Goal: Communication & Community: Participate in discussion

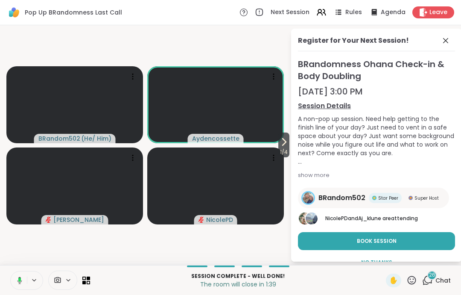
click at [20, 286] on button at bounding box center [18, 280] width 18 height 18
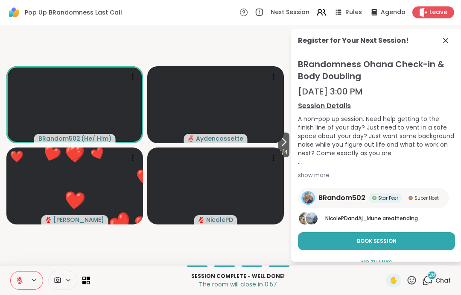
click at [440, 17] on div "Leave" at bounding box center [433, 12] width 42 height 12
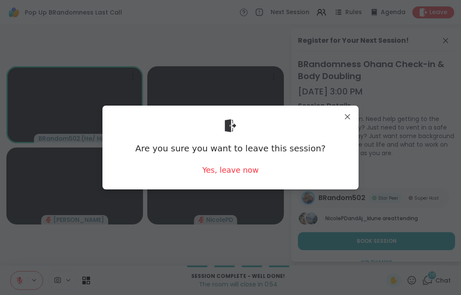
click at [237, 174] on div "Yes, leave now" at bounding box center [230, 169] width 56 height 11
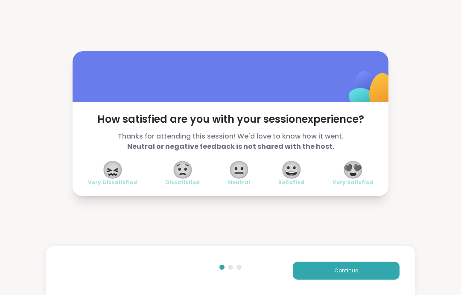
click at [353, 267] on span "Continue" at bounding box center [346, 270] width 24 height 8
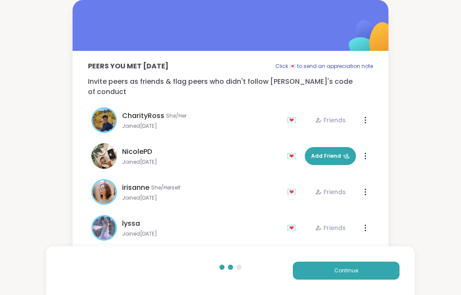
click at [354, 275] on button "Continue" at bounding box center [346, 270] width 107 height 18
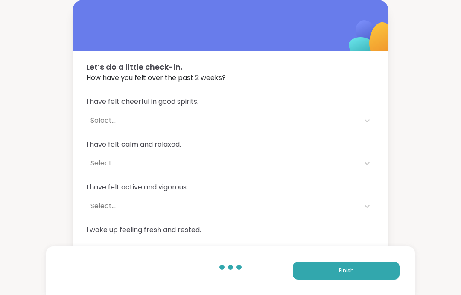
click at [374, 275] on button "Finish" at bounding box center [346, 270] width 107 height 18
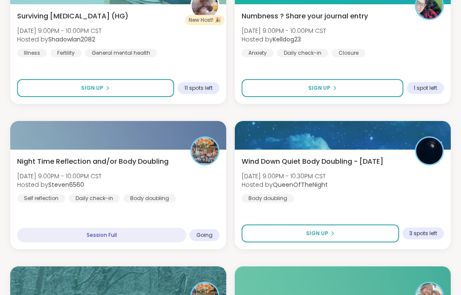
scroll to position [324, 0]
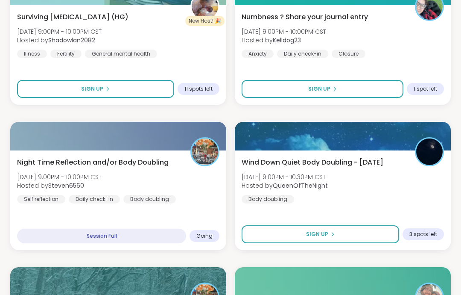
click at [178, 194] on div "Night Time Reflection and/or Body Doubling [DATE] 9:00PM - 10:00PM CST Hosted b…" at bounding box center [118, 180] width 202 height 46
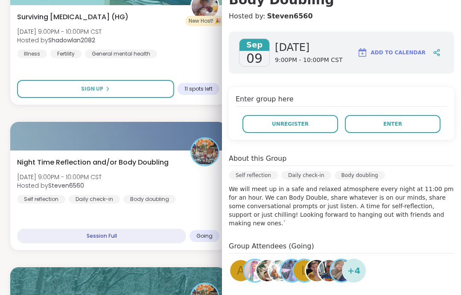
scroll to position [108, 0]
click at [424, 125] on button "Enter" at bounding box center [393, 124] width 96 height 18
click at [205, 184] on div "Night Time Reflection and/or Body Doubling [DATE] 9:00PM - 10:00PM CST Hosted b…" at bounding box center [118, 180] width 202 height 46
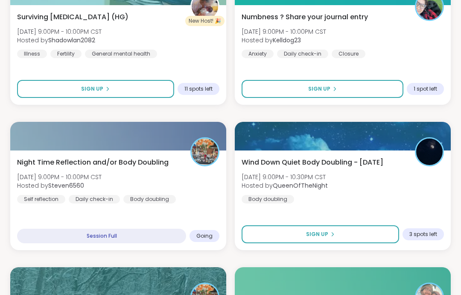
click at [402, 168] on div "Wind Down Quiet Body Doubling - [DATE] [DATE] 9:00PM - 10:30PM CST Hosted by Qu…" at bounding box center [343, 180] width 202 height 46
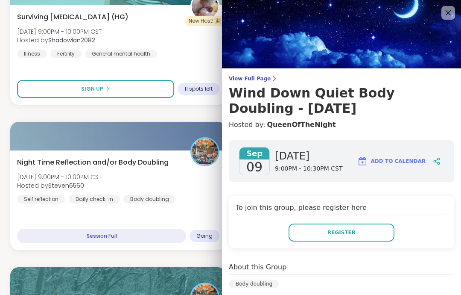
scroll to position [0, 0]
click at [455, 22] on img at bounding box center [341, 34] width 239 height 68
click at [456, 14] on img at bounding box center [341, 34] width 239 height 68
click at [453, 13] on icon at bounding box center [448, 13] width 10 height 10
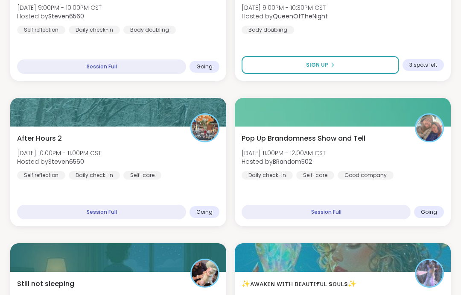
scroll to position [493, 0]
click at [154, 164] on div "After Hours 2 [DATE] 10:00PM - 11:00PM CST Hosted by Steven6560 Self reflection…" at bounding box center [118, 156] width 202 height 46
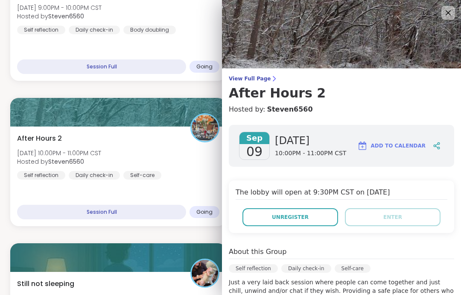
scroll to position [0, 0]
click at [447, 18] on icon at bounding box center [448, 13] width 10 height 10
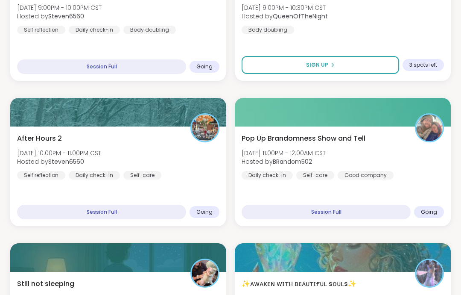
click at [431, 178] on div "Pop Up Brandomness Show and Tell [DATE] 11:00PM - 12:00AM CST Hosted by BRandom…" at bounding box center [343, 156] width 202 height 46
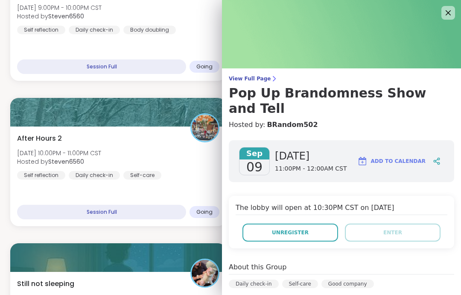
scroll to position [0, 0]
click at [456, 10] on img at bounding box center [341, 34] width 239 height 68
click at [449, 15] on icon at bounding box center [448, 13] width 10 height 10
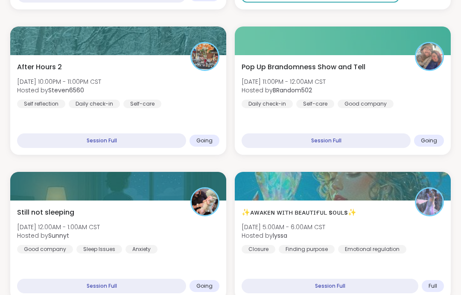
scroll to position [566, 0]
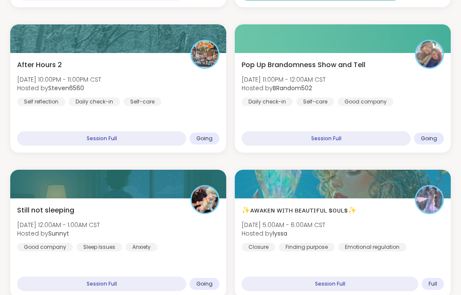
click at [181, 222] on div "Still not sleeping [DATE] 12:00AM - 1:00AM CST Hosted by Sunnyt Good company Sl…" at bounding box center [118, 228] width 202 height 46
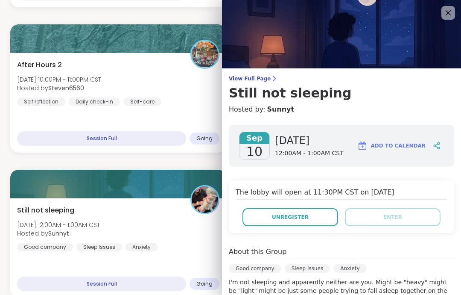
scroll to position [0, 0]
click at [453, 14] on icon at bounding box center [448, 13] width 10 height 10
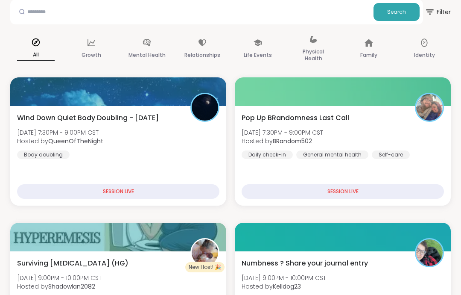
scroll to position [81, 0]
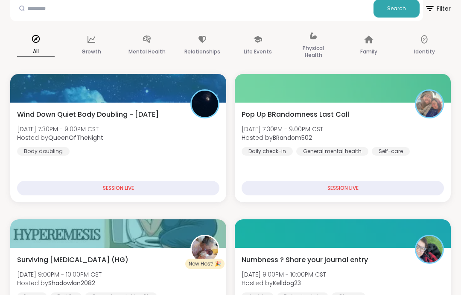
click at [183, 161] on div "Wind Down Quiet Body Doubling - [DATE] [DATE] 7:30PM - 9:00PM CST Hosted by Que…" at bounding box center [118, 151] width 216 height 99
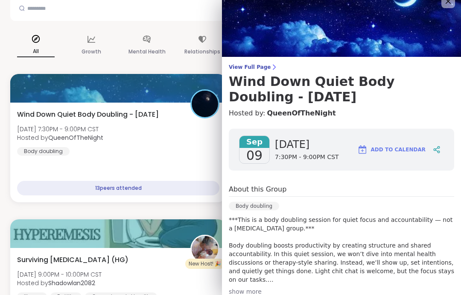
scroll to position [8, 0]
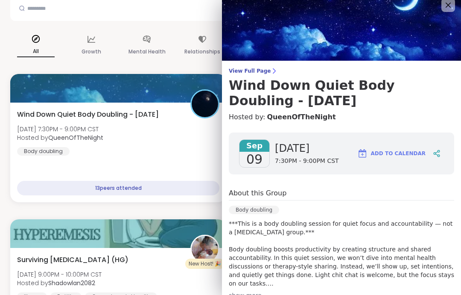
click at [460, 10] on img at bounding box center [341, 26] width 239 height 68
click at [443, 10] on icon at bounding box center [448, 5] width 10 height 10
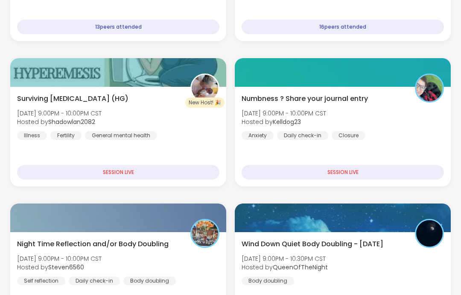
scroll to position [282, 0]
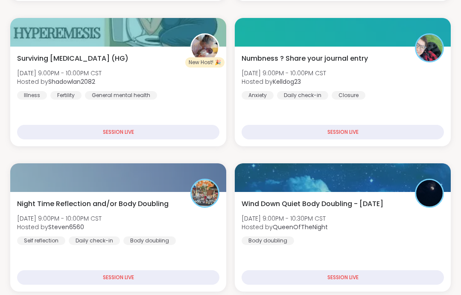
click at [190, 220] on div "Night Time Reflection and/or Body Doubling [DATE] 9:00PM - 10:00PM CST Hosted b…" at bounding box center [118, 222] width 202 height 46
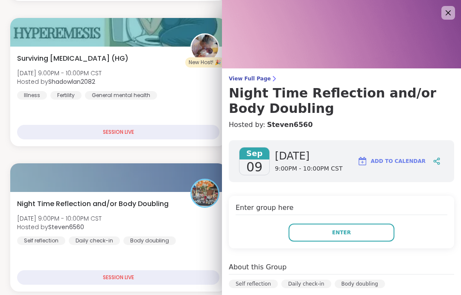
click at [361, 229] on button "Enter" at bounding box center [342, 232] width 106 height 18
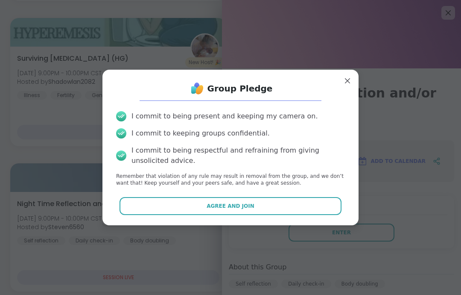
click at [336, 215] on button "Agree and Join" at bounding box center [231, 206] width 222 height 18
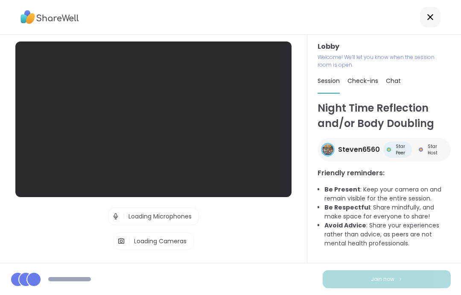
scroll to position [34, 0]
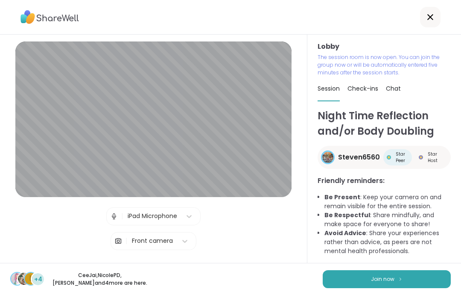
click at [395, 280] on button "Join now" at bounding box center [387, 279] width 128 height 18
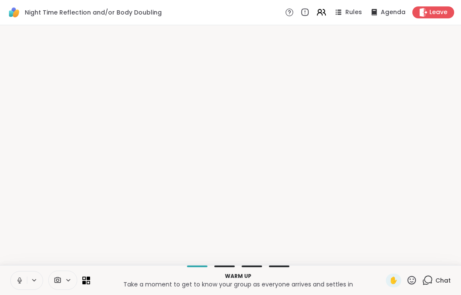
scroll to position [0, 0]
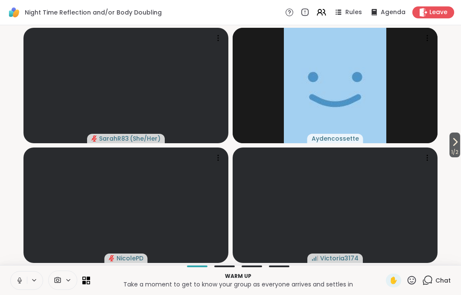
click at [20, 271] on button at bounding box center [19, 280] width 16 height 18
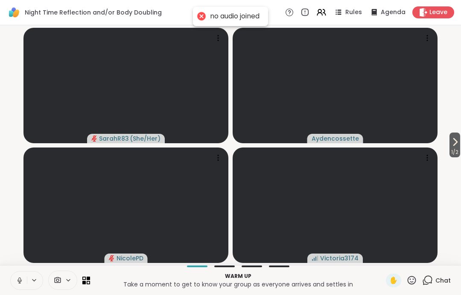
click at [22, 284] on button at bounding box center [19, 280] width 16 height 18
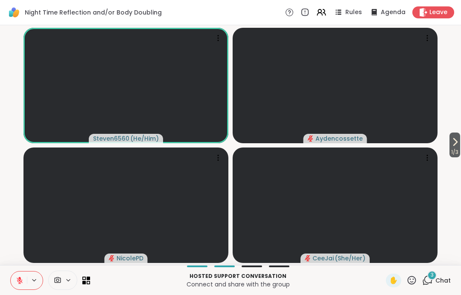
click at [13, 282] on button at bounding box center [19, 280] width 16 height 18
click at [22, 284] on icon at bounding box center [20, 280] width 8 height 8
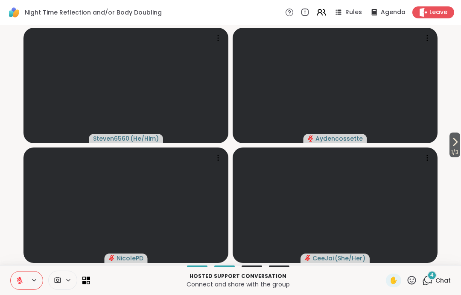
click at [20, 274] on button at bounding box center [19, 280] width 16 height 18
click at [20, 278] on icon at bounding box center [20, 280] width 8 height 8
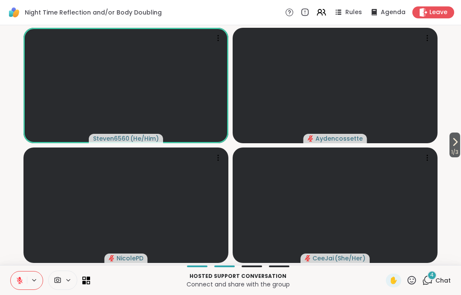
click at [395, 276] on span "✋" at bounding box center [393, 280] width 9 height 10
click at [398, 278] on span "✋" at bounding box center [393, 280] width 9 height 10
click at [436, 277] on div "4" at bounding box center [431, 274] width 9 height 9
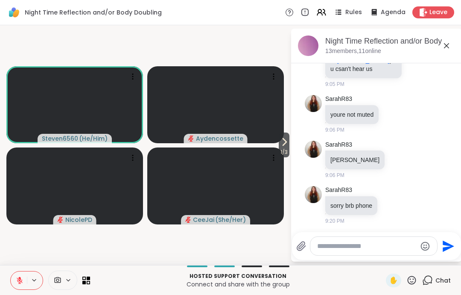
scroll to position [123, 0]
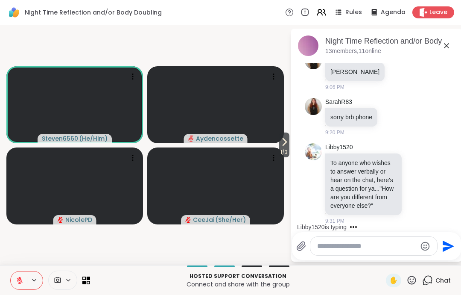
click at [374, 254] on div at bounding box center [373, 246] width 127 height 18
click at [389, 249] on textarea "Type your message" at bounding box center [366, 246] width 99 height 9
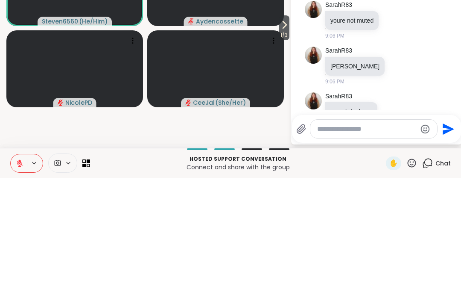
scroll to position [0, 0]
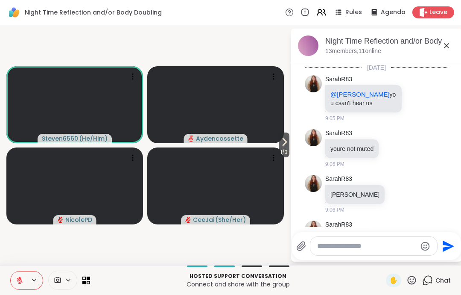
click at [450, 49] on icon at bounding box center [447, 46] width 10 height 10
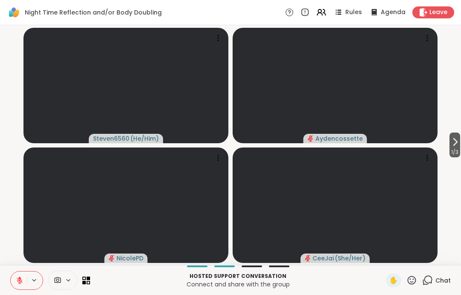
click at [21, 279] on icon at bounding box center [20, 280] width 8 height 8
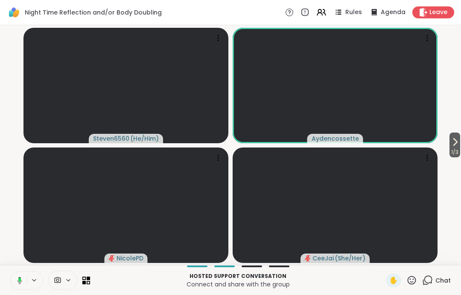
click at [20, 278] on rect at bounding box center [19, 280] width 3 height 4
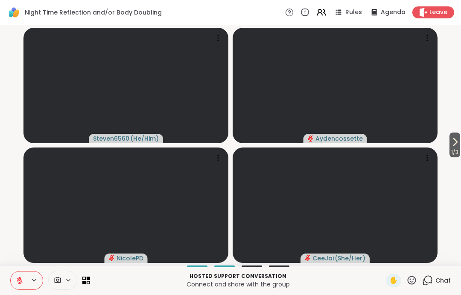
click at [18, 280] on icon at bounding box center [20, 280] width 8 height 8
click at [21, 283] on icon at bounding box center [19, 280] width 8 height 8
click at [17, 286] on button at bounding box center [19, 280] width 16 height 18
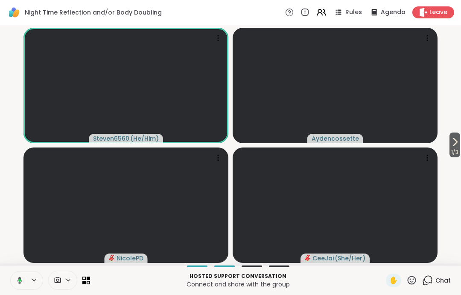
click at [21, 286] on button at bounding box center [18, 280] width 18 height 18
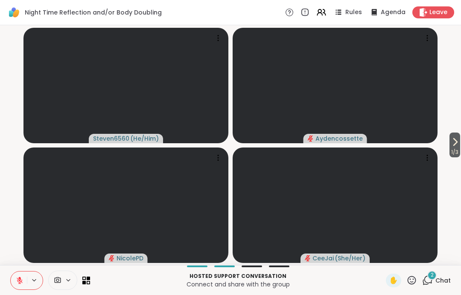
click at [15, 273] on button at bounding box center [19, 280] width 16 height 18
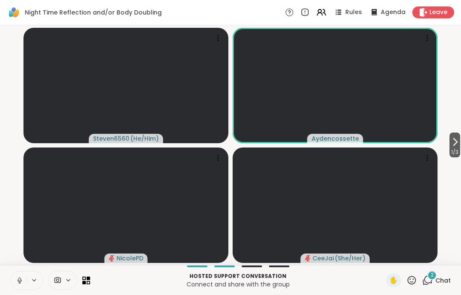
click at [18, 279] on icon at bounding box center [20, 280] width 4 height 3
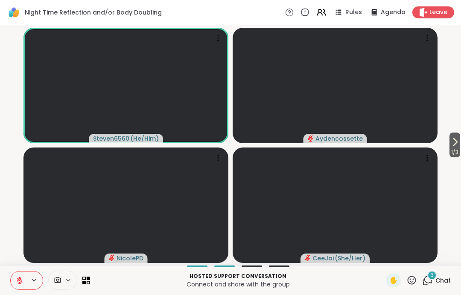
click at [14, 274] on button at bounding box center [19, 280] width 16 height 18
click at [20, 287] on button at bounding box center [19, 280] width 16 height 18
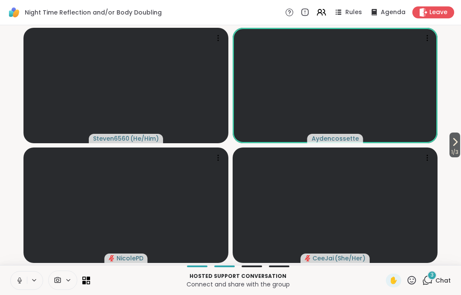
click at [20, 278] on icon at bounding box center [19, 279] width 2 height 4
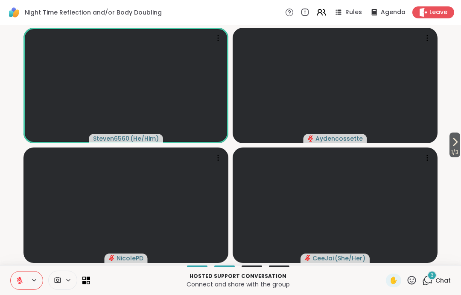
click at [16, 282] on icon at bounding box center [20, 280] width 8 height 8
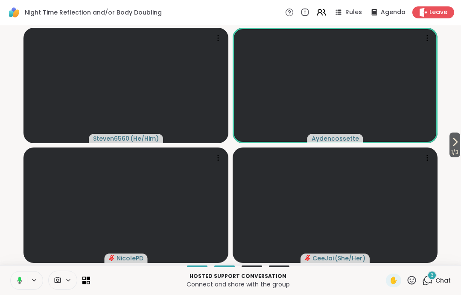
click at [17, 278] on icon at bounding box center [19, 280] width 8 height 8
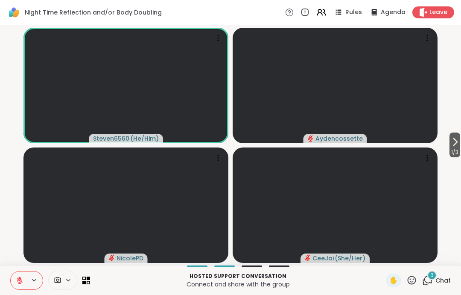
click at [23, 287] on button at bounding box center [19, 280] width 16 height 18
click at [17, 277] on icon at bounding box center [20, 280] width 8 height 8
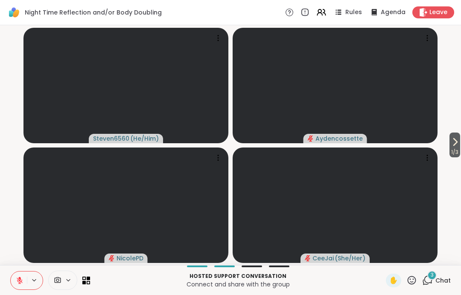
click at [19, 287] on button at bounding box center [19, 280] width 16 height 18
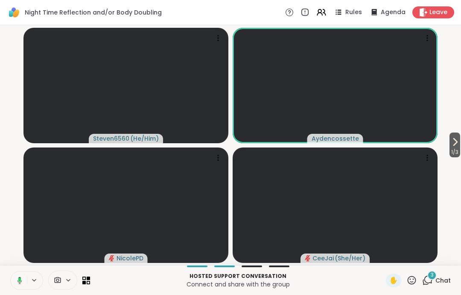
click at [16, 278] on icon at bounding box center [19, 280] width 8 height 8
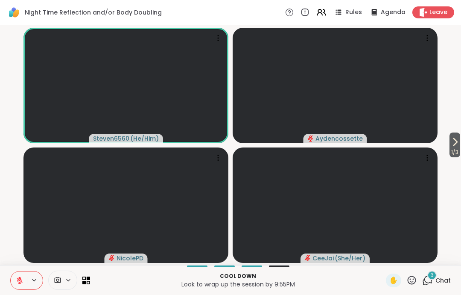
click at [20, 276] on icon at bounding box center [20, 280] width 8 height 8
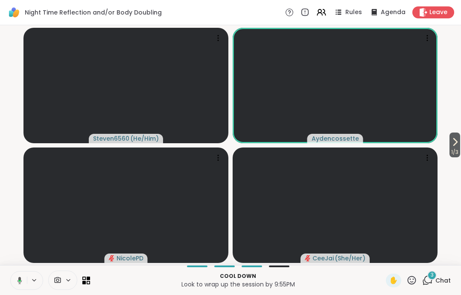
click at [20, 279] on icon at bounding box center [20, 279] width 5 height 7
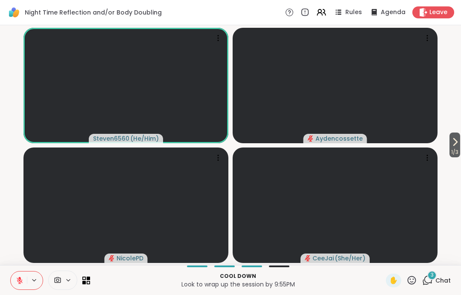
click at [14, 278] on button at bounding box center [19, 280] width 16 height 18
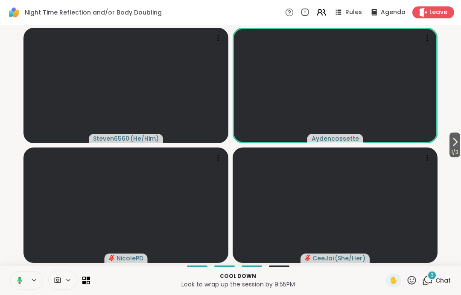
click at [18, 277] on icon at bounding box center [19, 280] width 8 height 8
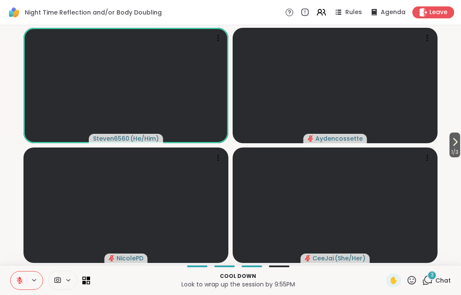
click at [16, 278] on icon at bounding box center [20, 280] width 8 height 8
click at [18, 281] on icon at bounding box center [20, 280] width 8 height 8
click at [19, 281] on icon at bounding box center [20, 280] width 8 height 8
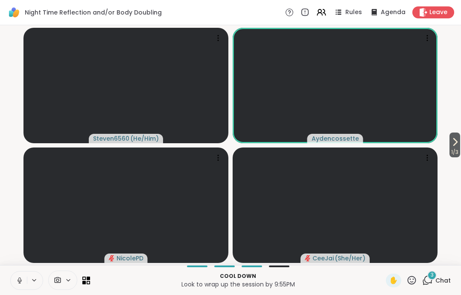
click at [16, 286] on button at bounding box center [19, 280] width 16 height 18
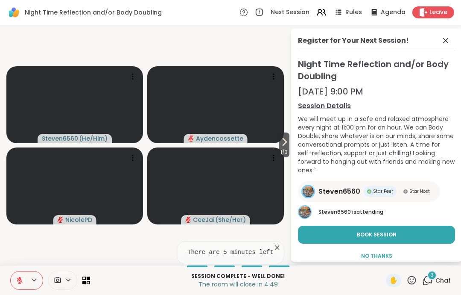
click at [443, 41] on icon at bounding box center [446, 40] width 10 height 10
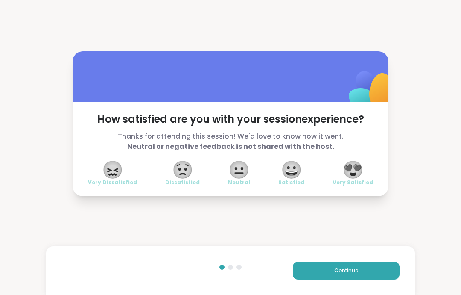
click at [346, 266] on button "Continue" at bounding box center [346, 270] width 107 height 18
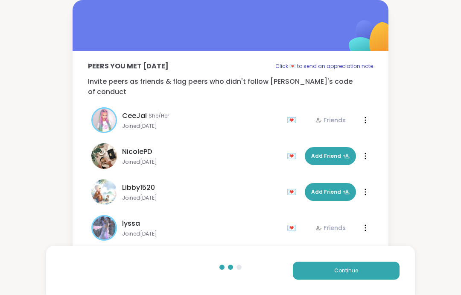
click at [346, 266] on button "Continue" at bounding box center [346, 270] width 107 height 18
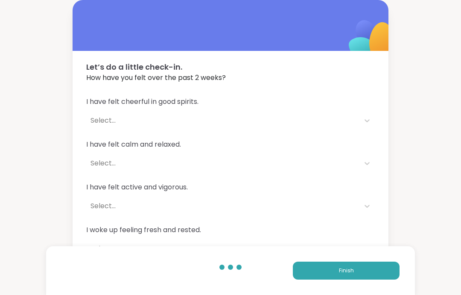
click at [364, 270] on button "Finish" at bounding box center [346, 270] width 107 height 18
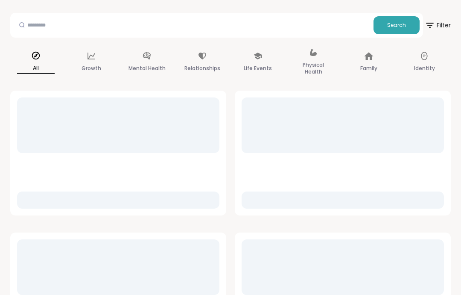
scroll to position [65, 0]
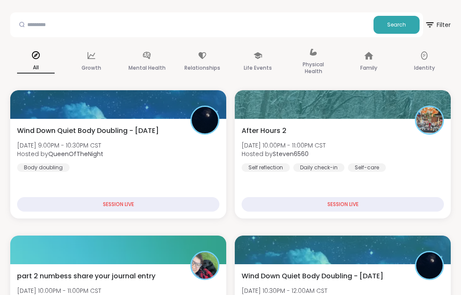
click at [305, 144] on span "[DATE] 10:00PM - 11:00PM CST" at bounding box center [284, 145] width 84 height 9
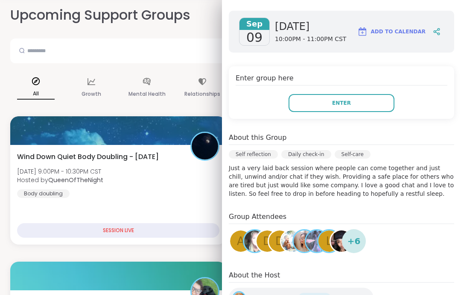
scroll to position [38, 0]
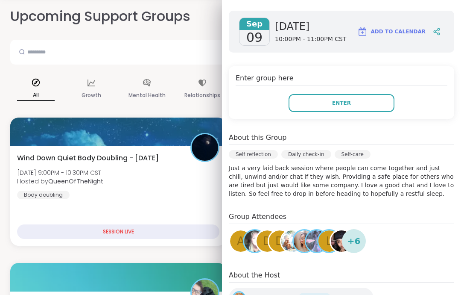
click at [374, 99] on button "Enter" at bounding box center [342, 103] width 106 height 18
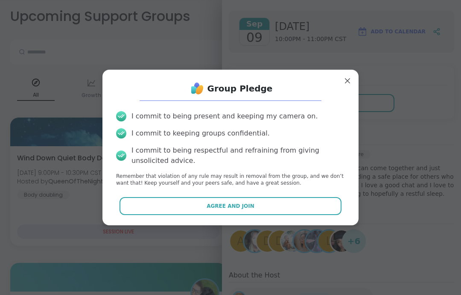
click at [259, 204] on button "Agree and Join" at bounding box center [231, 206] width 222 height 18
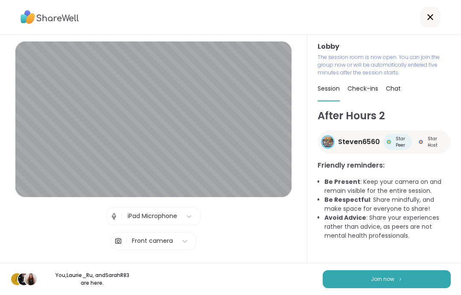
click at [405, 273] on button "Join now" at bounding box center [387, 279] width 128 height 18
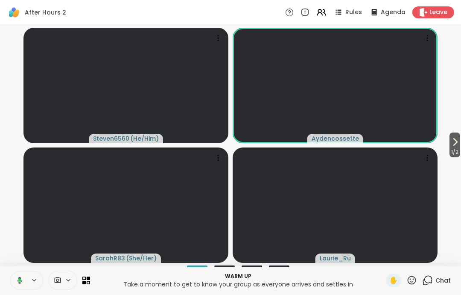
click at [18, 287] on button at bounding box center [18, 280] width 18 height 18
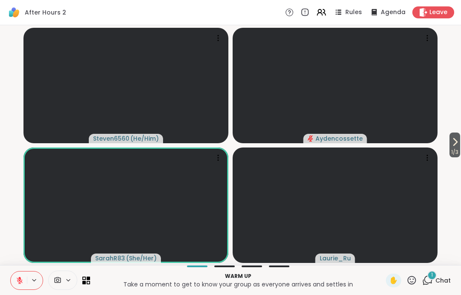
click at [445, 278] on span "Chat" at bounding box center [443, 280] width 15 height 9
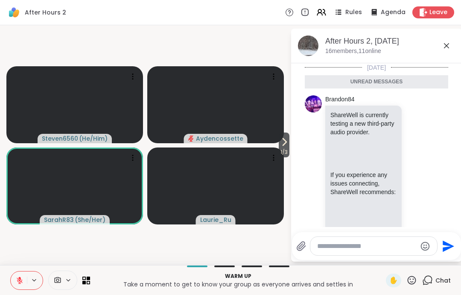
click at [450, 41] on icon at bounding box center [447, 46] width 10 height 10
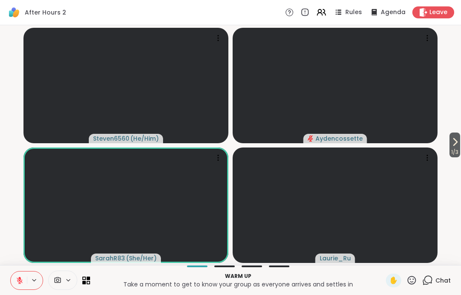
click at [439, 287] on div "Chat" at bounding box center [436, 280] width 29 height 14
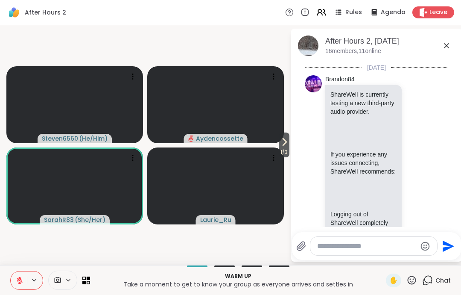
click at [447, 50] on icon at bounding box center [447, 46] width 10 height 10
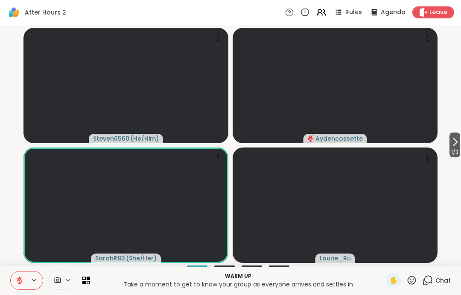
click at [457, 131] on div "1 / 3 Steven6560 ( He/Him ) Aydencossette SarahR83 ( She/Her ) [PERSON_NAME]" at bounding box center [230, 145] width 461 height 240
click at [459, 144] on button "1 / 3" at bounding box center [455, 144] width 11 height 25
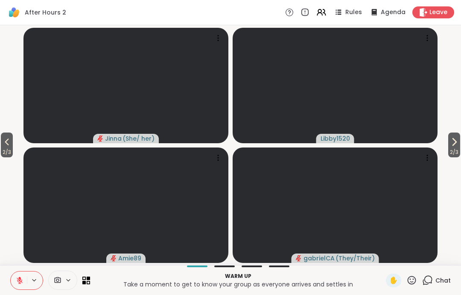
click at [459, 134] on button "2 / 3" at bounding box center [454, 144] width 12 height 25
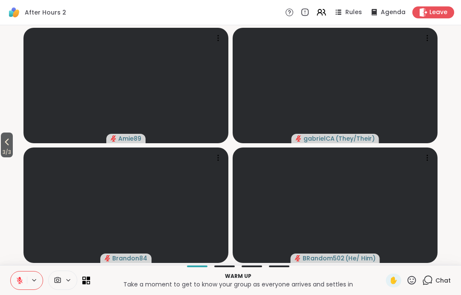
click at [13, 140] on button "3 / 3" at bounding box center [7, 144] width 12 height 25
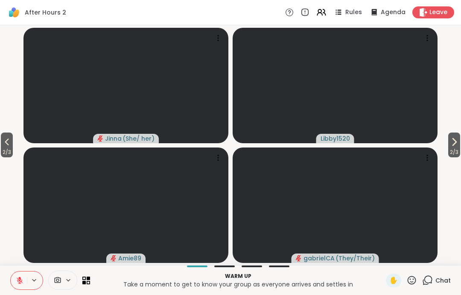
click at [7, 138] on icon at bounding box center [7, 142] width 10 height 10
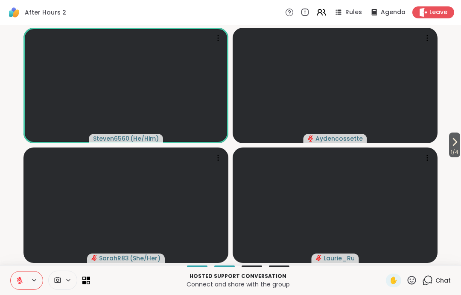
click at [16, 274] on button at bounding box center [19, 280] width 16 height 18
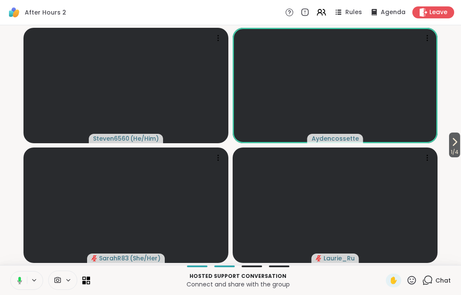
click at [17, 281] on icon at bounding box center [19, 280] width 8 height 8
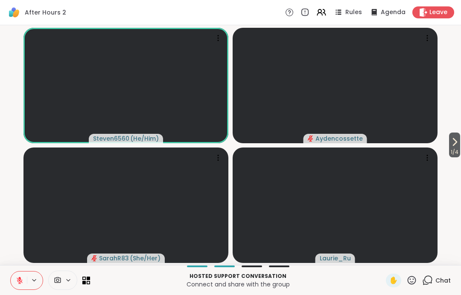
click at [459, 141] on button "1 / 4" at bounding box center [454, 144] width 11 height 25
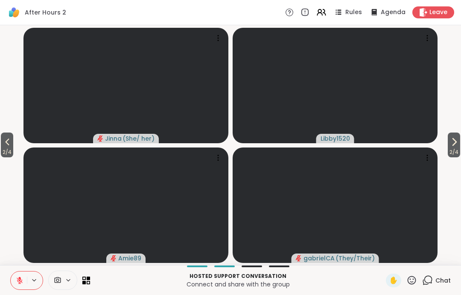
click at [456, 137] on icon at bounding box center [454, 142] width 10 height 10
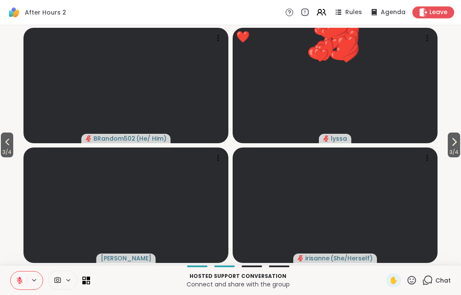
click at [454, 143] on icon at bounding box center [454, 142] width 10 height 10
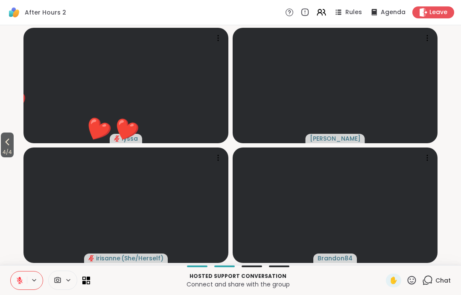
click at [3, 144] on icon at bounding box center [7, 142] width 10 height 10
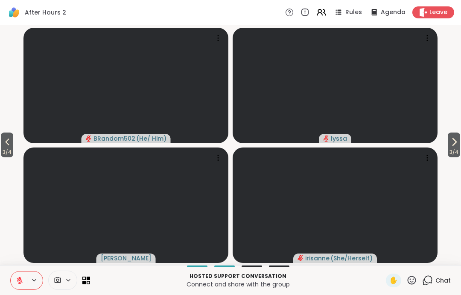
click at [3, 144] on icon at bounding box center [7, 142] width 10 height 10
click at [1, 146] on button "2 / 4" at bounding box center [7, 144] width 12 height 25
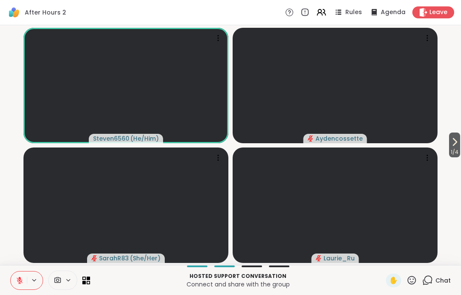
click at [1, 146] on div "1 / 4 Steven6560 ( He/Him ) Aydencossette SarahR83 ( She/Her ) [PERSON_NAME]" at bounding box center [230, 145] width 461 height 240
